Goal: Task Accomplishment & Management: Manage account settings

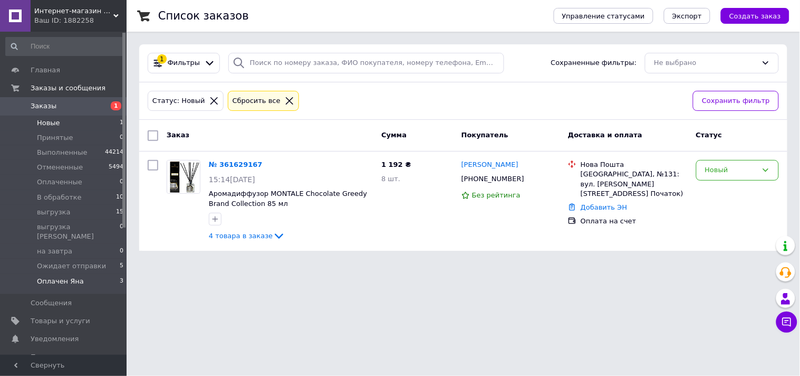
click at [46, 276] on span "Оплачен Яна" at bounding box center [60, 280] width 47 height 9
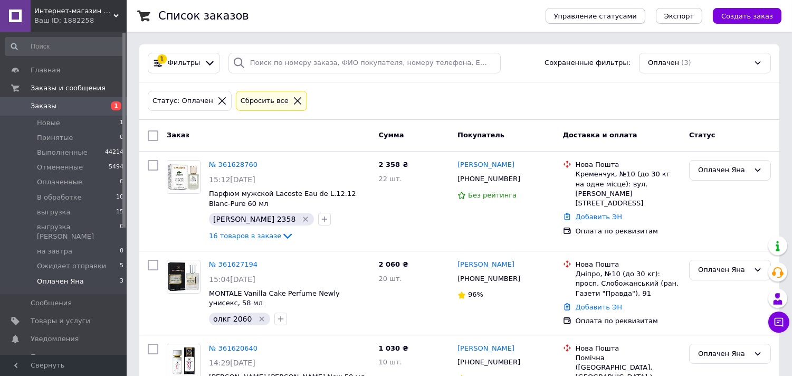
click at [151, 139] on input "checkbox" at bounding box center [153, 135] width 11 height 11
checkbox input "true"
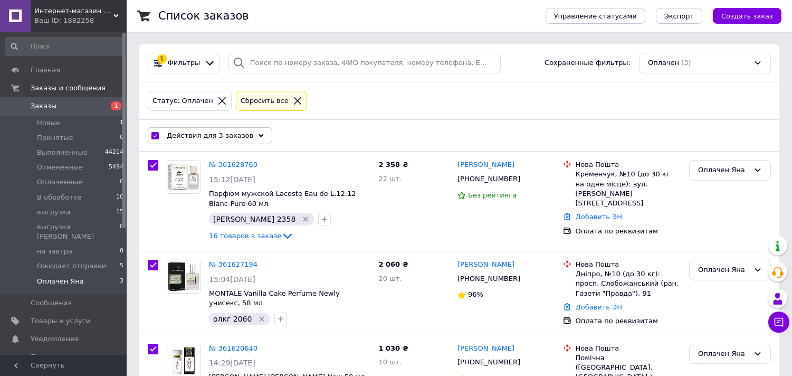
click at [200, 133] on span "Действия для 3 заказов" at bounding box center [210, 135] width 87 height 9
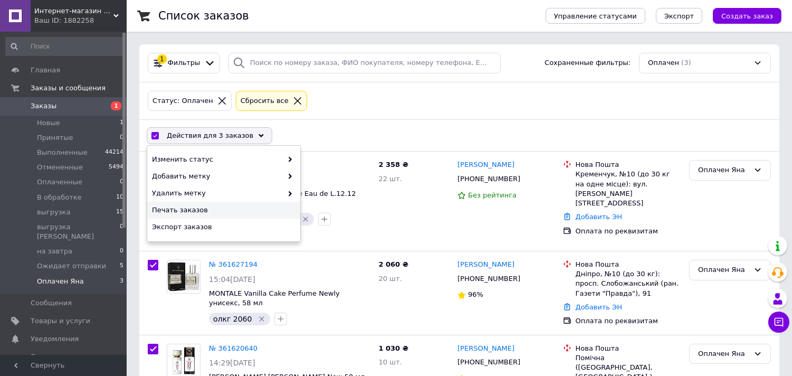
click at [173, 211] on span "Печать заказов" at bounding box center [222, 209] width 141 height 9
click at [294, 157] on div "Изменить статус" at bounding box center [223, 159] width 153 height 17
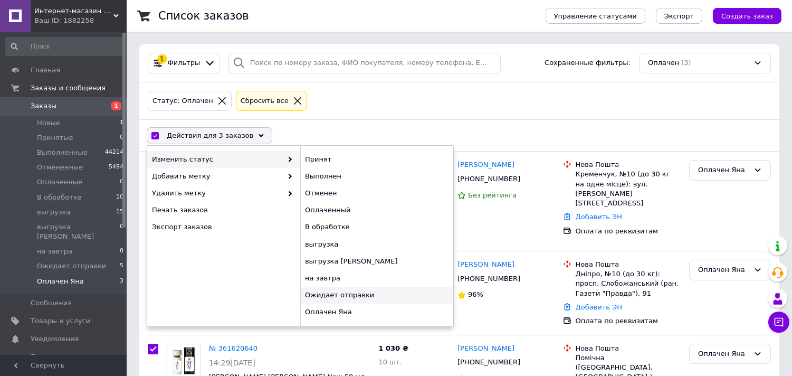
click at [359, 292] on div "Ожидает отправки" at bounding box center [376, 294] width 153 height 17
checkbox input "false"
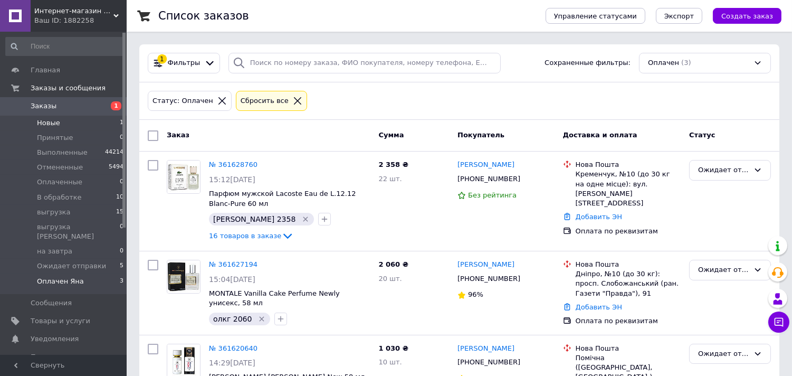
click at [38, 123] on span "Новые" at bounding box center [48, 122] width 23 height 9
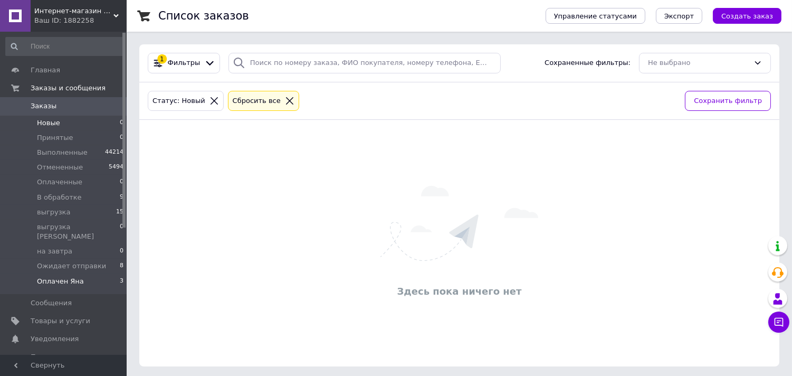
click at [49, 276] on span "Оплачен Яна" at bounding box center [60, 280] width 47 height 9
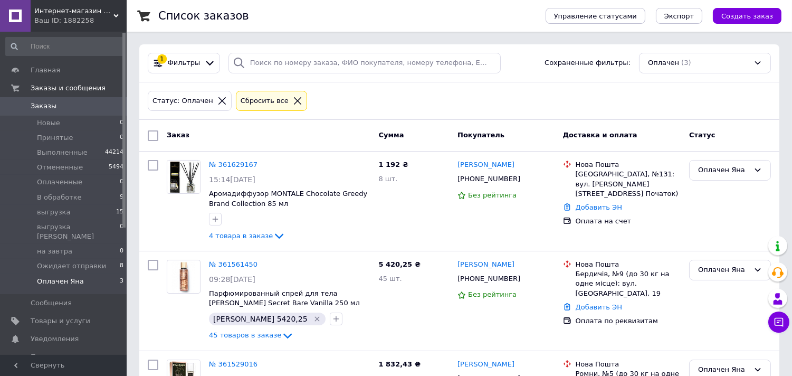
click at [149, 125] on div "Заказ Сумма Покупатель Доставка и оплата Статус" at bounding box center [459, 136] width 640 height 32
click at [151, 132] on input "checkbox" at bounding box center [153, 135] width 11 height 11
checkbox input "true"
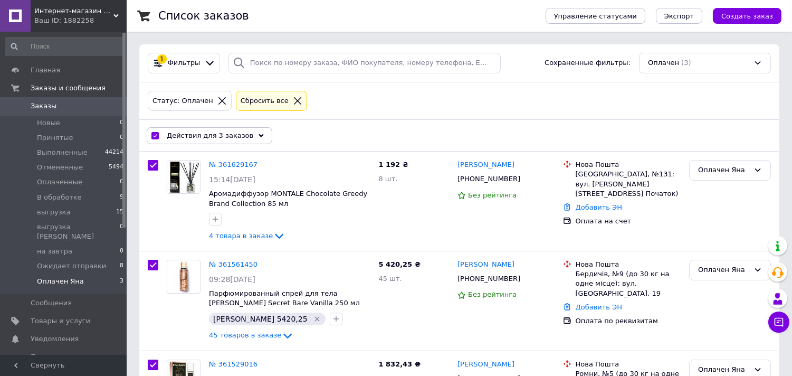
click at [198, 139] on span "Действия для 3 заказов" at bounding box center [210, 135] width 87 height 9
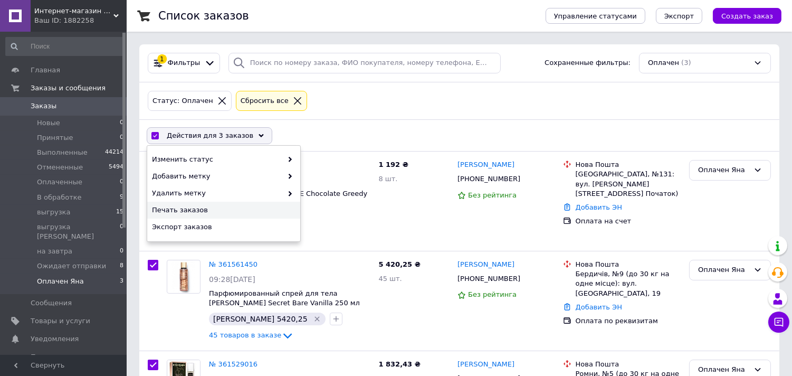
click at [185, 215] on span "Печать заказов" at bounding box center [222, 209] width 141 height 9
click at [287, 160] on icon at bounding box center [289, 159] width 5 height 5
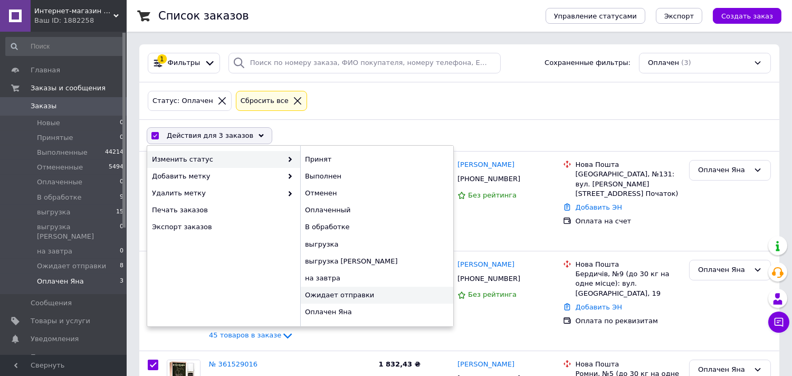
click at [313, 295] on div "Ожидает отправки" at bounding box center [376, 294] width 153 height 17
checkbox input "false"
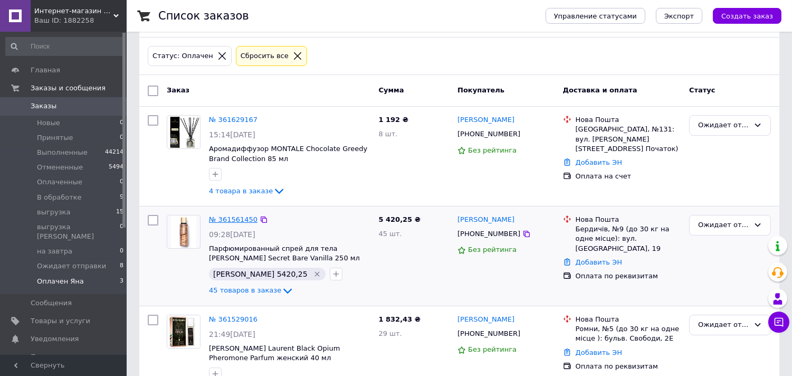
scroll to position [87, 0]
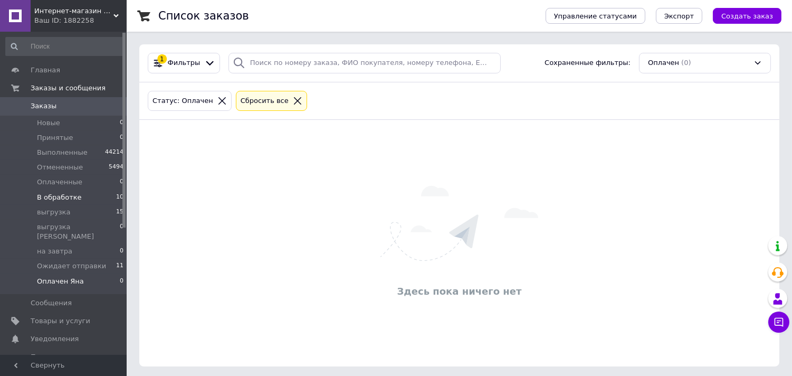
click at [61, 194] on span "В обработке" at bounding box center [59, 197] width 45 height 9
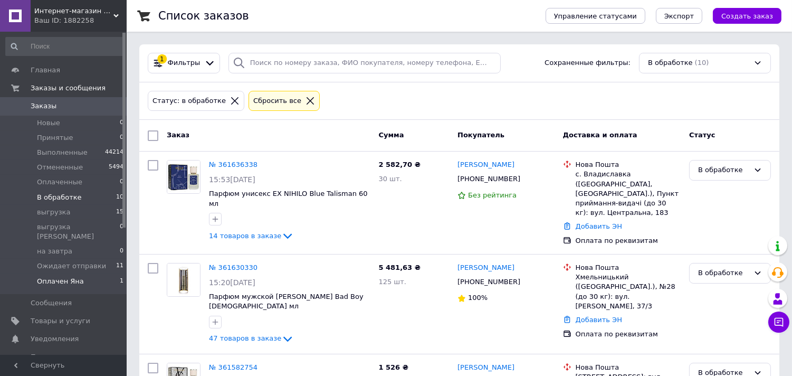
click at [52, 276] on span "Оплачен Яна" at bounding box center [60, 280] width 47 height 9
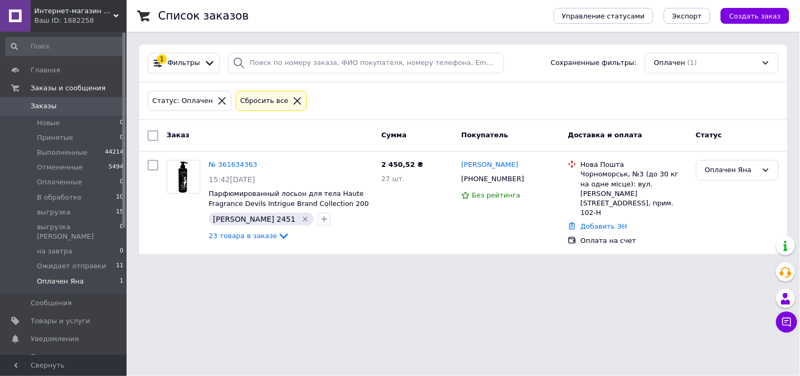
click at [152, 136] on input "checkbox" at bounding box center [153, 135] width 11 height 11
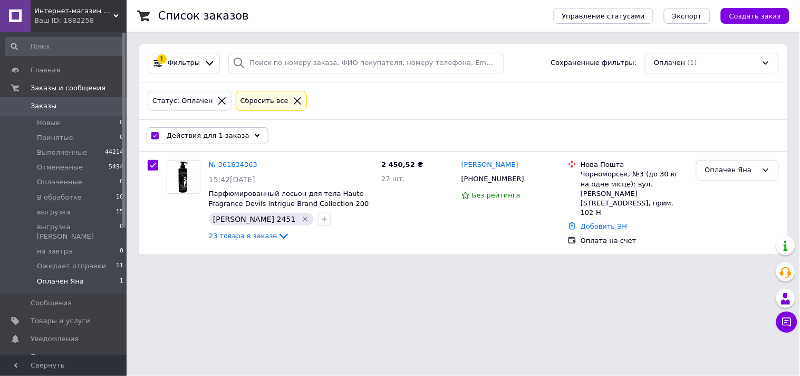
click at [227, 143] on div "Действия для 1 заказа" at bounding box center [208, 135] width 122 height 17
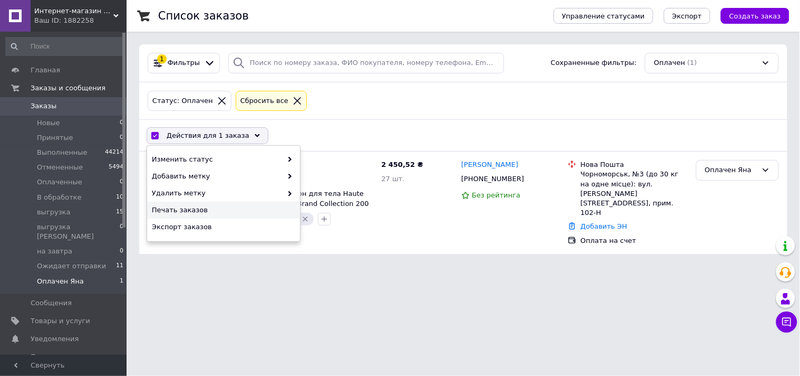
click at [187, 213] on span "Печать заказов" at bounding box center [222, 209] width 141 height 9
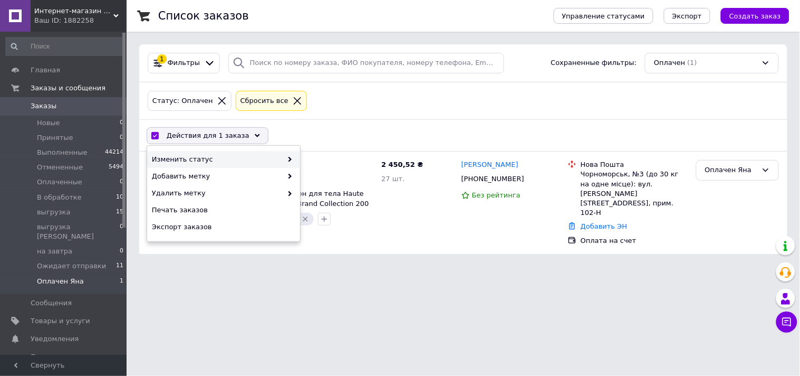
click at [289, 156] on span at bounding box center [287, 159] width 11 height 9
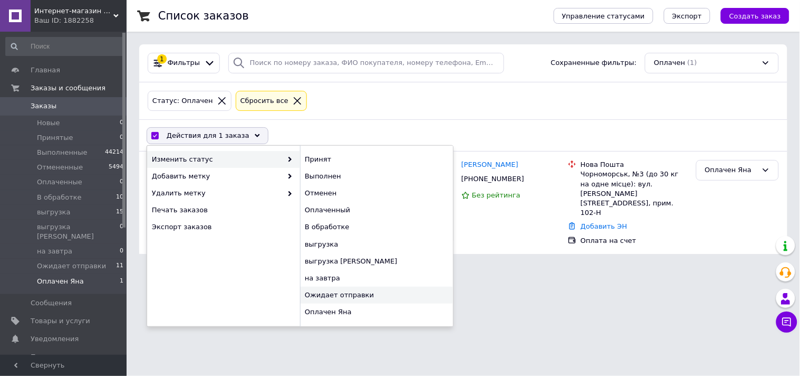
click at [336, 296] on div "Ожидает отправки" at bounding box center [376, 294] width 153 height 17
checkbox input "false"
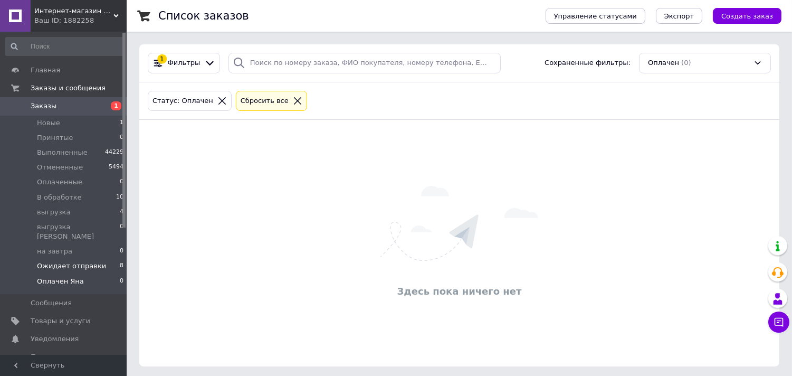
click at [79, 262] on li "Ожидает отправки 8" at bounding box center [65, 265] width 130 height 15
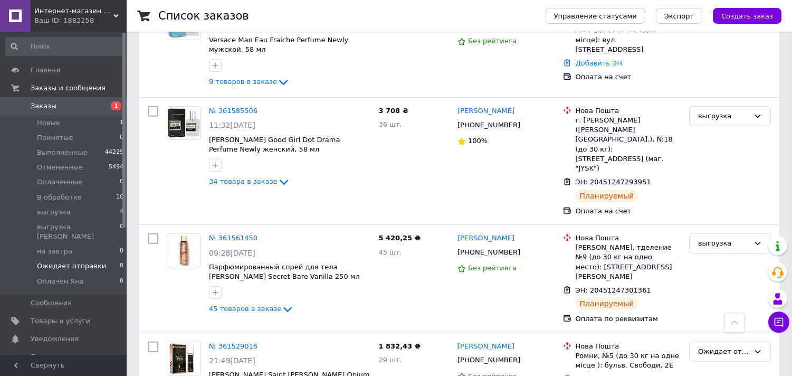
scroll to position [799, 0]
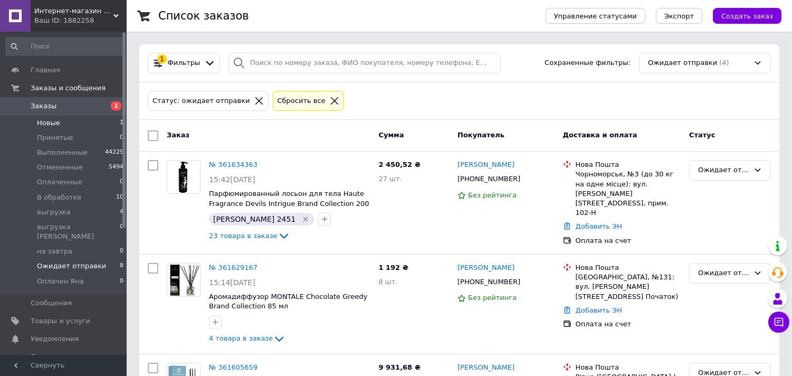
click at [54, 118] on span "Новые" at bounding box center [48, 122] width 23 height 9
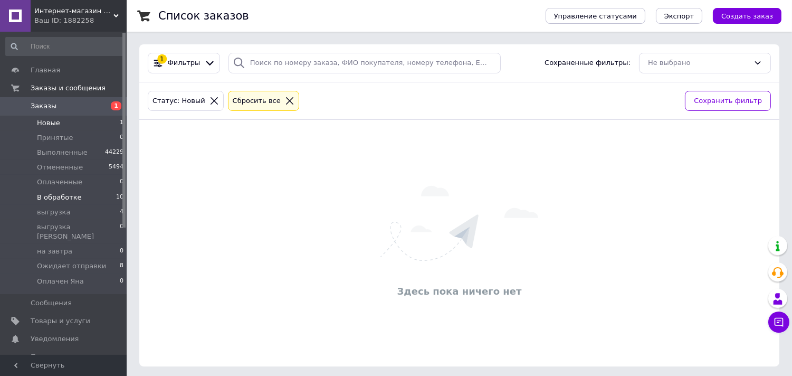
click at [39, 200] on span "В обработке" at bounding box center [59, 197] width 45 height 9
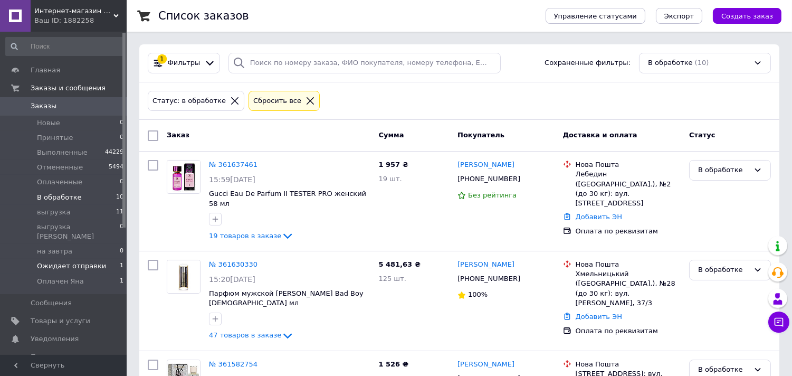
click at [66, 261] on span "Ожидает отправки" at bounding box center [71, 265] width 69 height 9
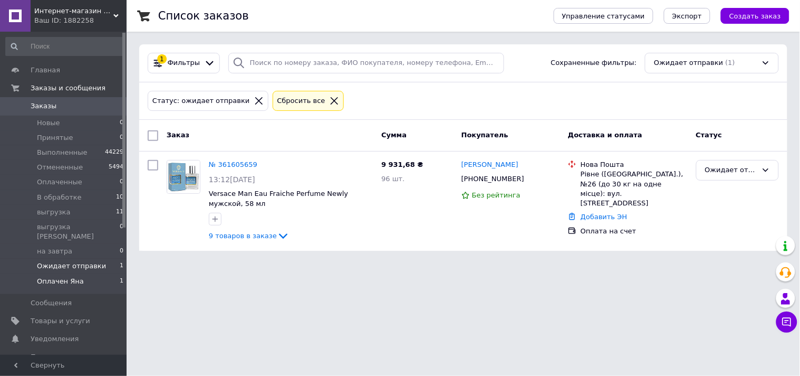
click at [65, 276] on span "Оплачен Яна" at bounding box center [60, 280] width 47 height 9
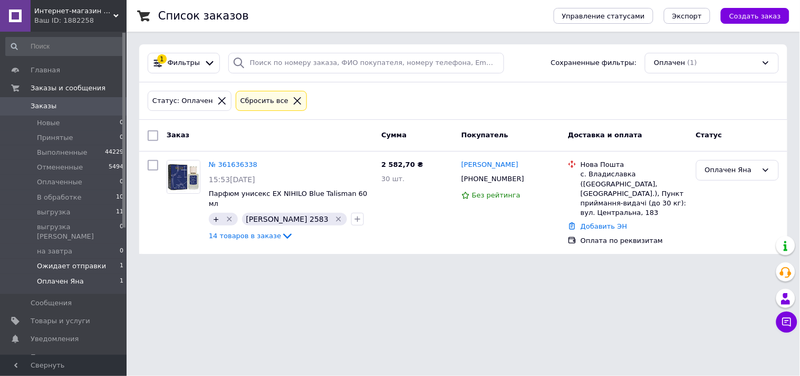
click at [60, 261] on span "Ожидает отправки" at bounding box center [71, 265] width 69 height 9
